Goal: Check status: Check status

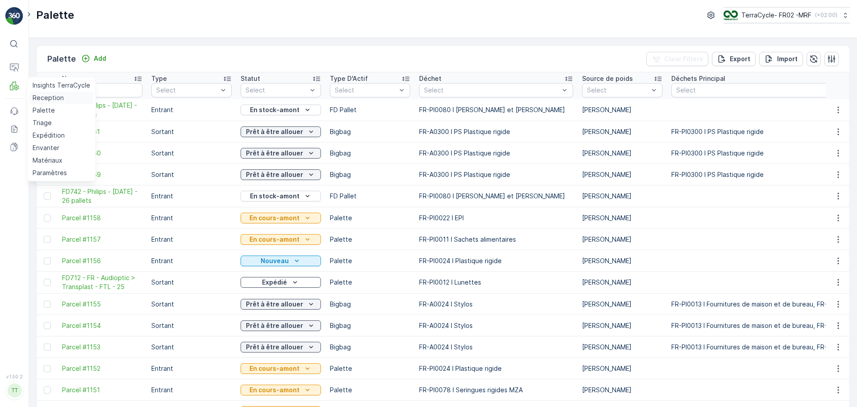
click at [35, 97] on p "Reception" at bounding box center [48, 97] width 31 height 9
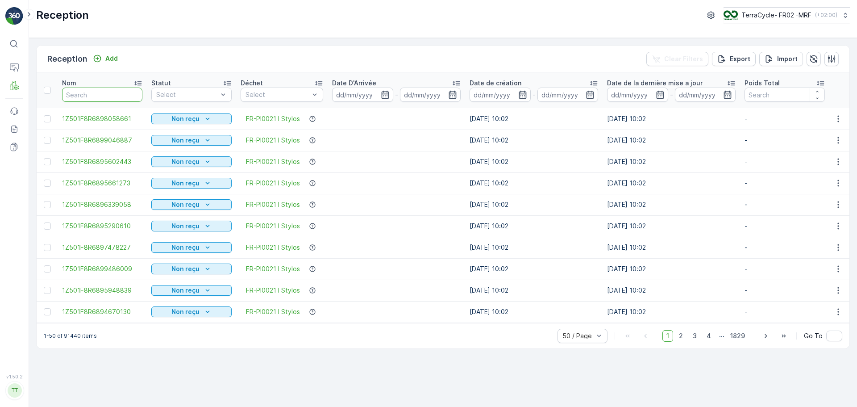
click at [133, 96] on input "text" at bounding box center [102, 94] width 80 height 14
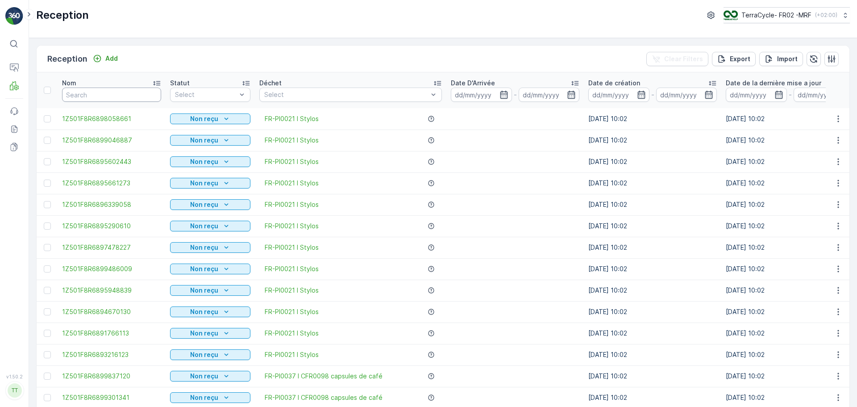
click at [132, 95] on input "text" at bounding box center [111, 94] width 99 height 14
type input "9440"
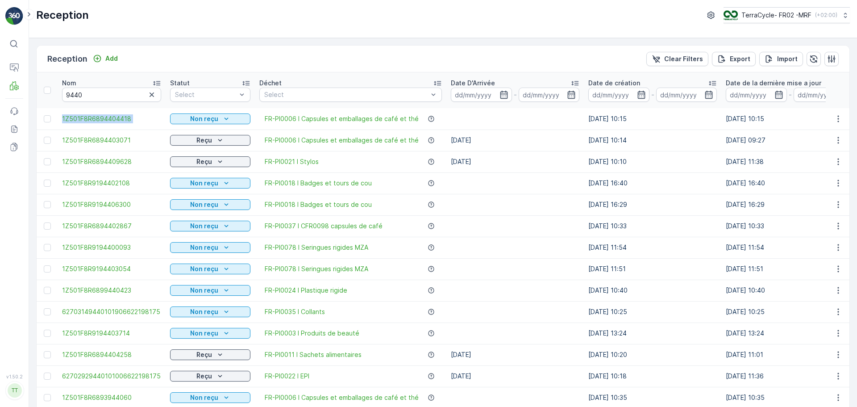
drag, startPoint x: 53, startPoint y: 117, endPoint x: 165, endPoint y: 124, distance: 111.8
click at [165, 124] on tr "1Z501F8R6894404418 Non reçu FR-PI0006 I Capsules et emballages de café et thé […" at bounding box center [817, 118] width 1561 height 21
copy span "1Z501F8R6894404418"
click at [108, 92] on input "9440" at bounding box center [111, 94] width 99 height 14
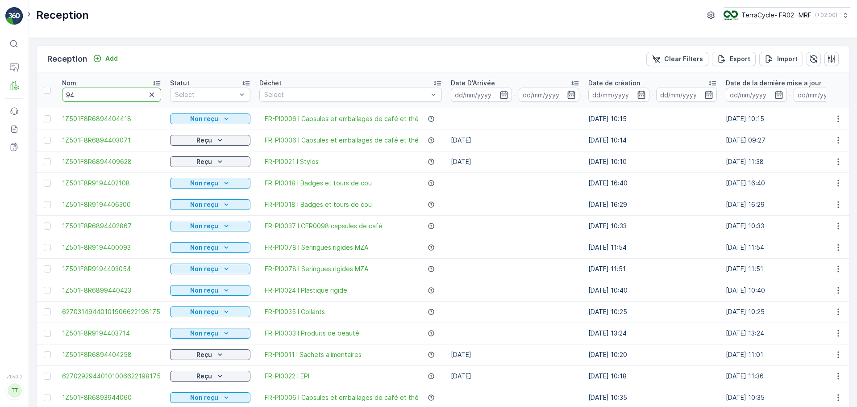
type input "9"
type input "9739"
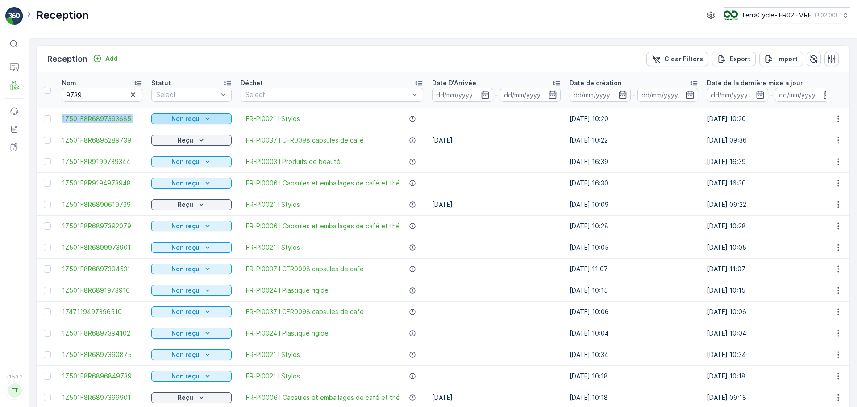
drag, startPoint x: 56, startPoint y: 116, endPoint x: 153, endPoint y: 118, distance: 96.9
click at [153, 118] on tr "1Z501F8R6897393685 Non reçu FR-PI0021 I Stylos [DATE] 10:20 [DATE] 10:20 - - 0 …" at bounding box center [808, 118] width 1542 height 21
copy span "1Z501F8R6897393685"
click at [100, 85] on div "Nom" at bounding box center [102, 83] width 80 height 9
click at [131, 92] on icon "button" at bounding box center [133, 94] width 9 height 9
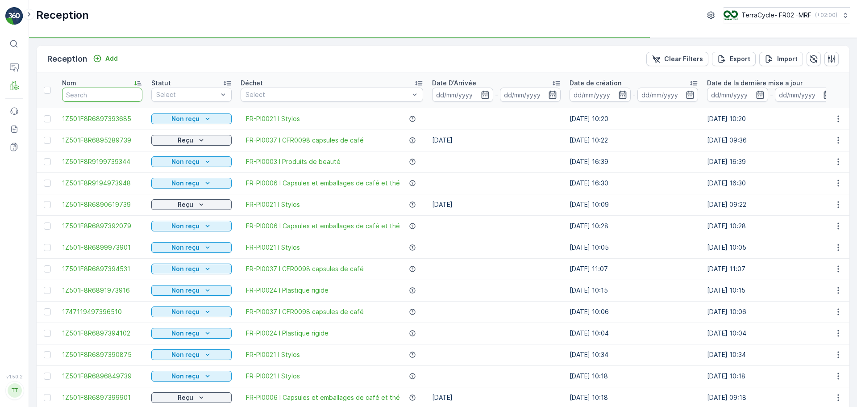
click at [97, 93] on input "text" at bounding box center [102, 94] width 80 height 14
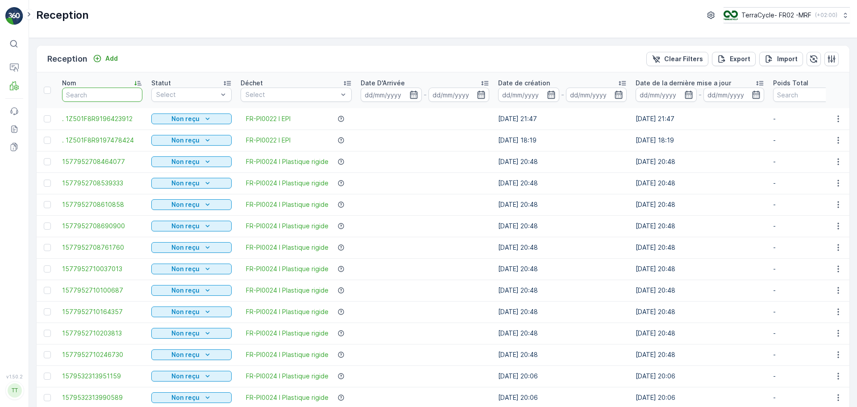
click at [97, 93] on input "text" at bounding box center [102, 94] width 80 height 14
type input "9976"
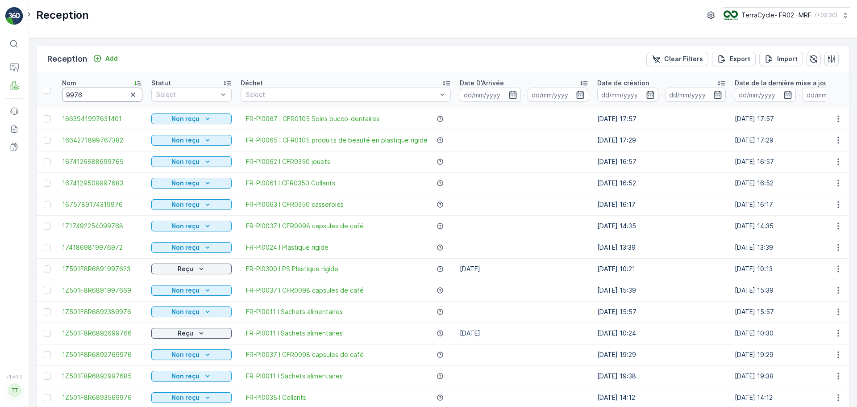
click at [106, 92] on input "9976" at bounding box center [102, 94] width 80 height 14
type input "997655"
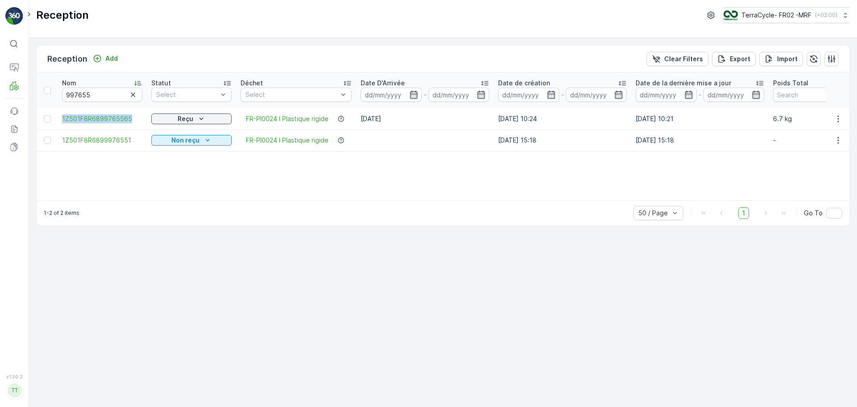
drag, startPoint x: 59, startPoint y: 119, endPoint x: 145, endPoint y: 124, distance: 86.3
click at [145, 124] on td "1Z501F8R6899765565" at bounding box center [102, 118] width 89 height 21
copy span "1Z501F8R6899765565"
click at [1, 171] on div "⌘B Operations MRF Events Reports Documents v 1.50.2 TT [DOMAIN_NAME]" at bounding box center [14, 203] width 29 height 407
